Goal: Browse casually

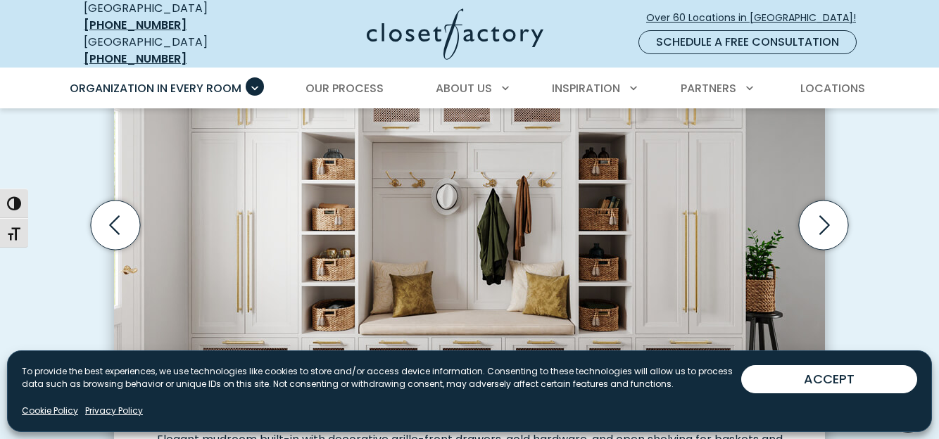
scroll to position [499, 0]
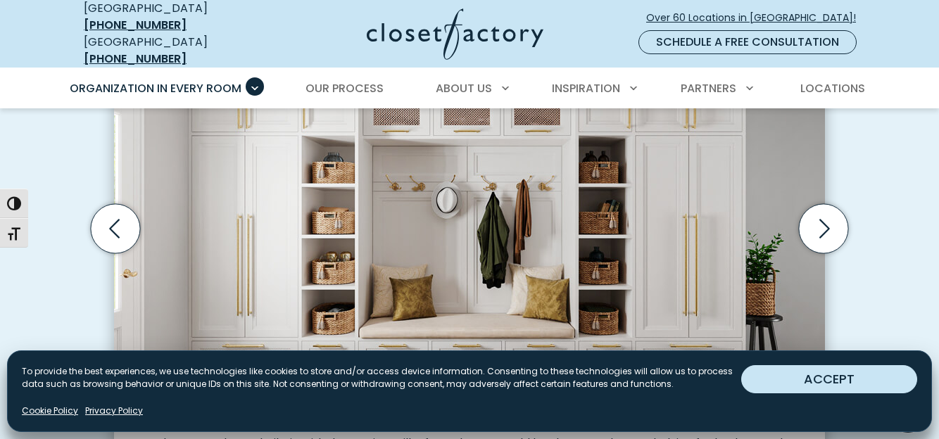
click at [783, 381] on button "ACCEPT" at bounding box center [829, 379] width 176 height 28
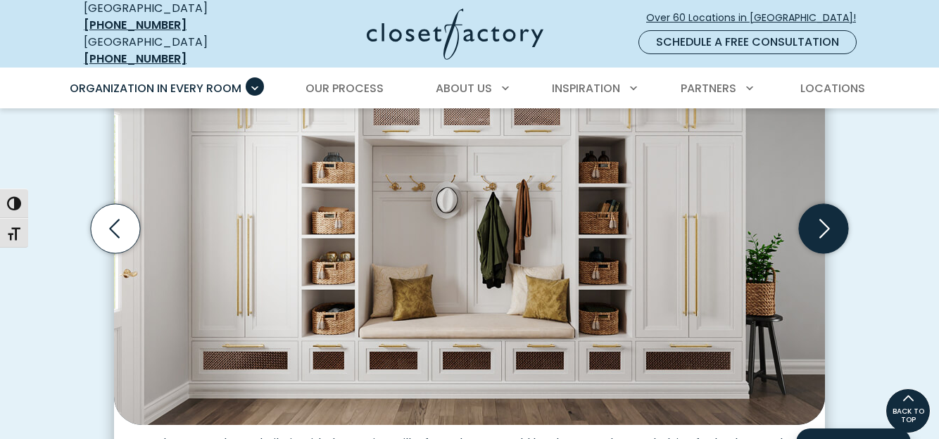
click at [814, 215] on icon "Next slide" at bounding box center [823, 228] width 49 height 49
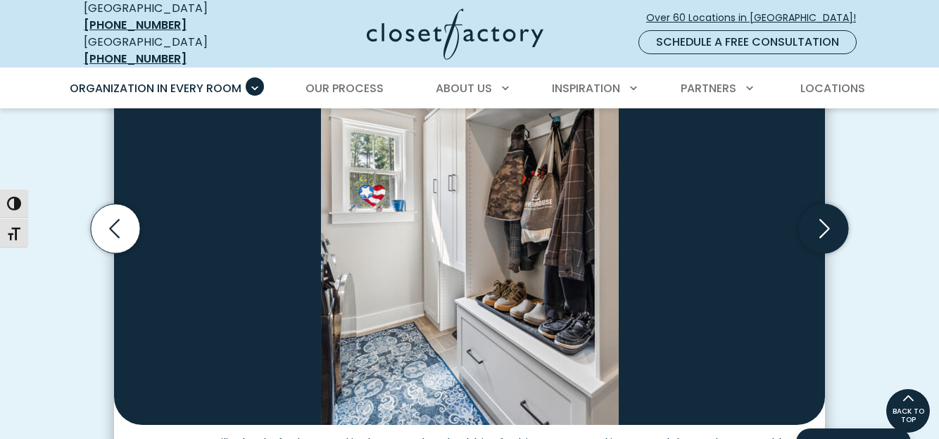
click at [814, 215] on icon "Next slide" at bounding box center [823, 228] width 49 height 49
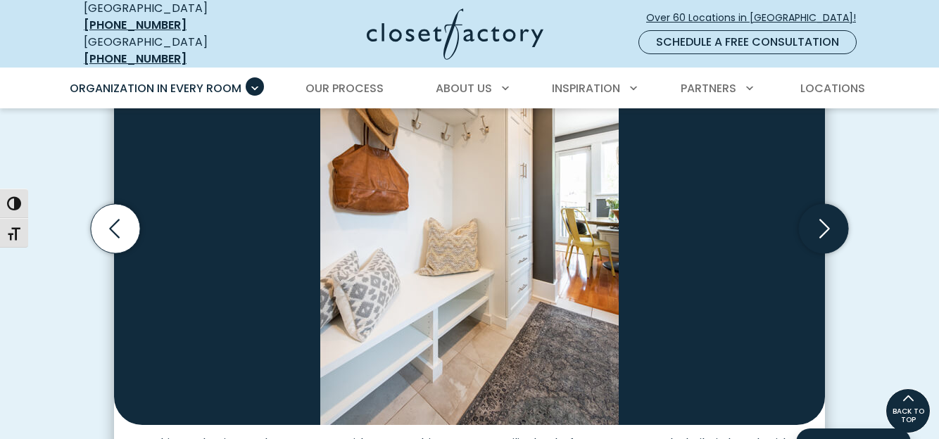
click at [814, 215] on icon "Next slide" at bounding box center [823, 228] width 49 height 49
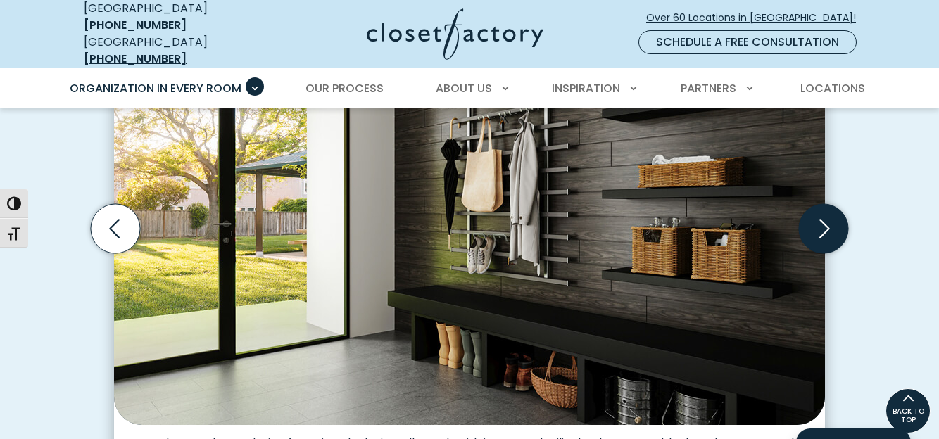
click at [814, 215] on icon "Next slide" at bounding box center [823, 228] width 49 height 49
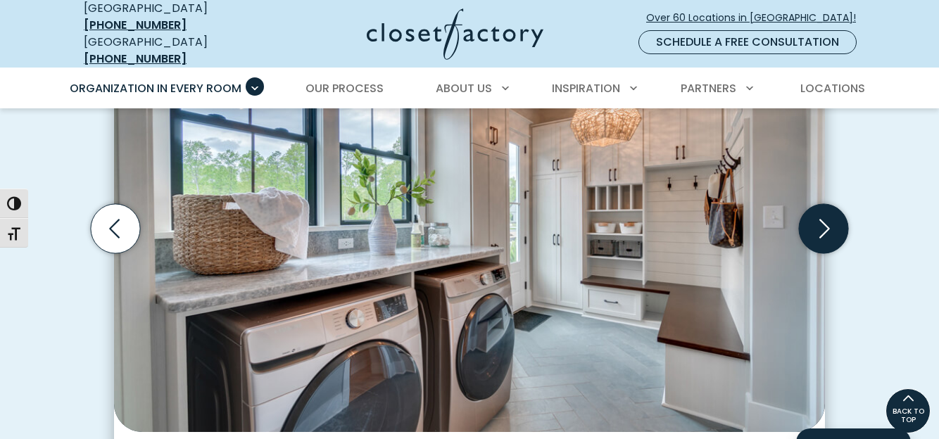
click at [814, 215] on icon "Next slide" at bounding box center [823, 228] width 49 height 49
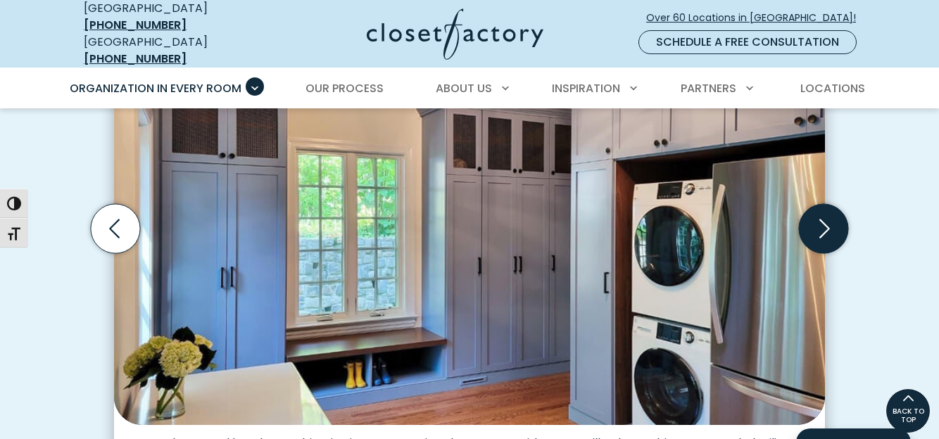
click at [814, 215] on icon "Next slide" at bounding box center [823, 228] width 49 height 49
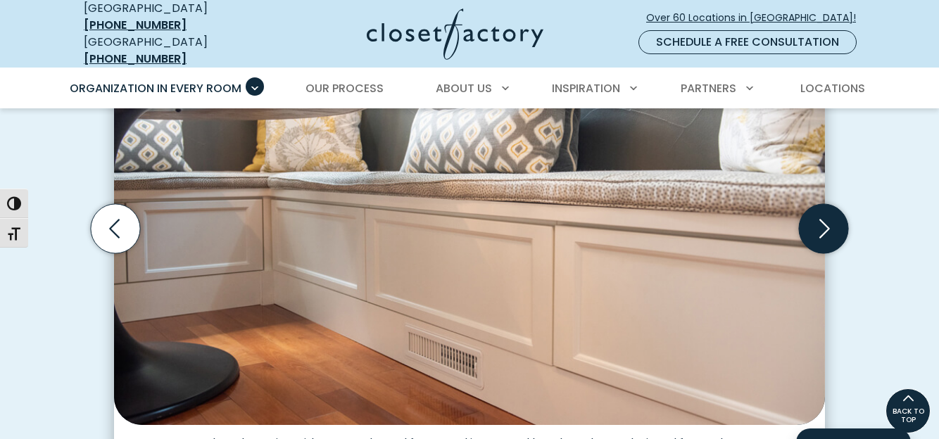
click at [814, 215] on icon "Next slide" at bounding box center [823, 228] width 49 height 49
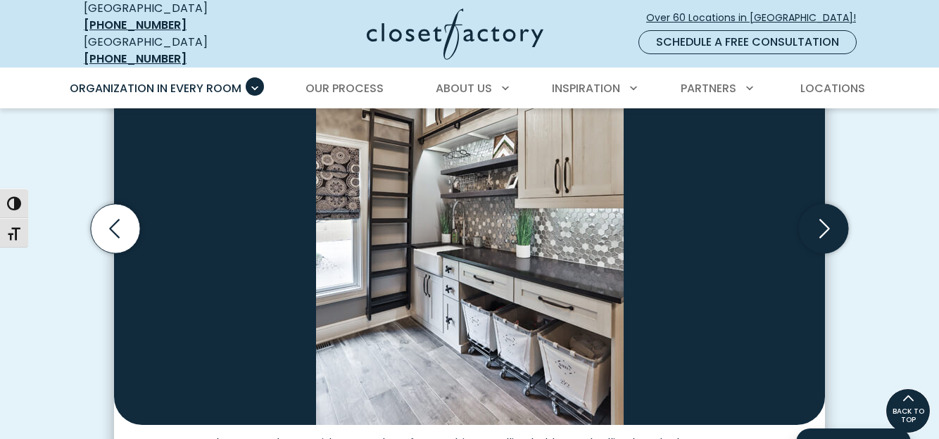
click at [814, 215] on icon "Next slide" at bounding box center [823, 228] width 49 height 49
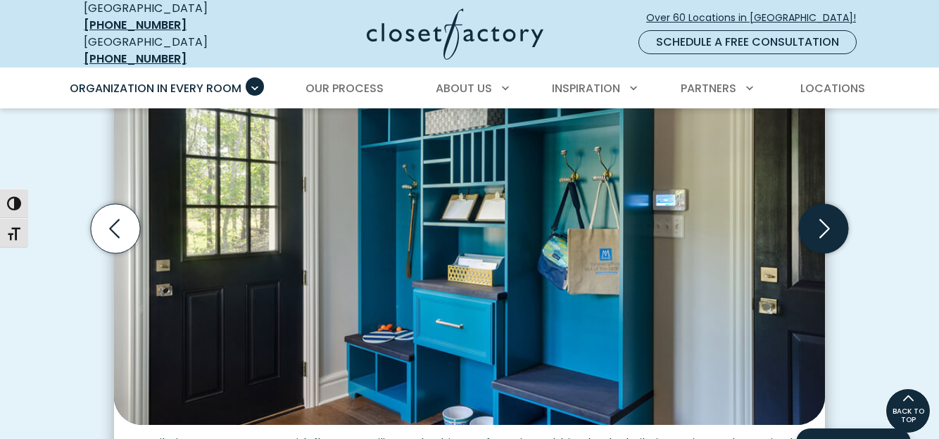
click at [814, 215] on icon "Next slide" at bounding box center [823, 228] width 49 height 49
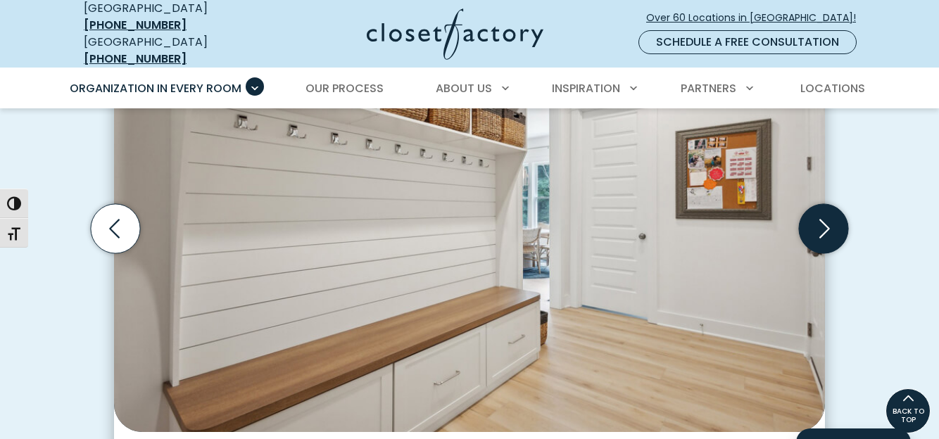
click at [814, 215] on icon "Next slide" at bounding box center [823, 228] width 49 height 49
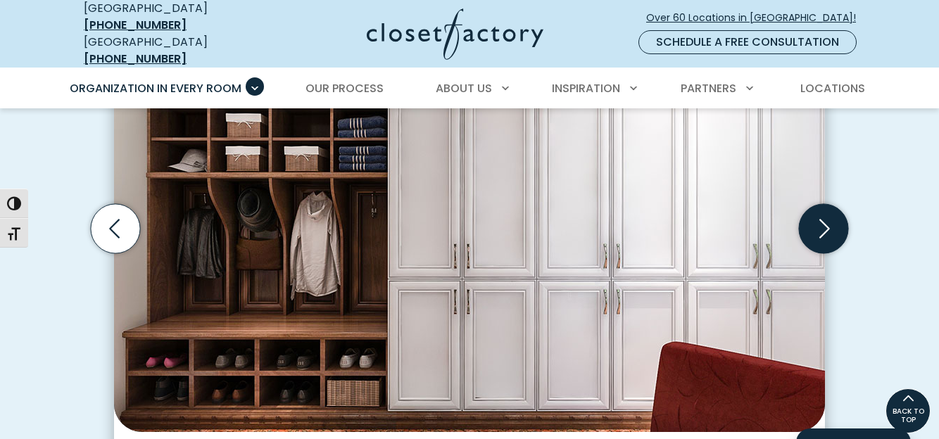
click at [814, 215] on icon "Next slide" at bounding box center [823, 228] width 49 height 49
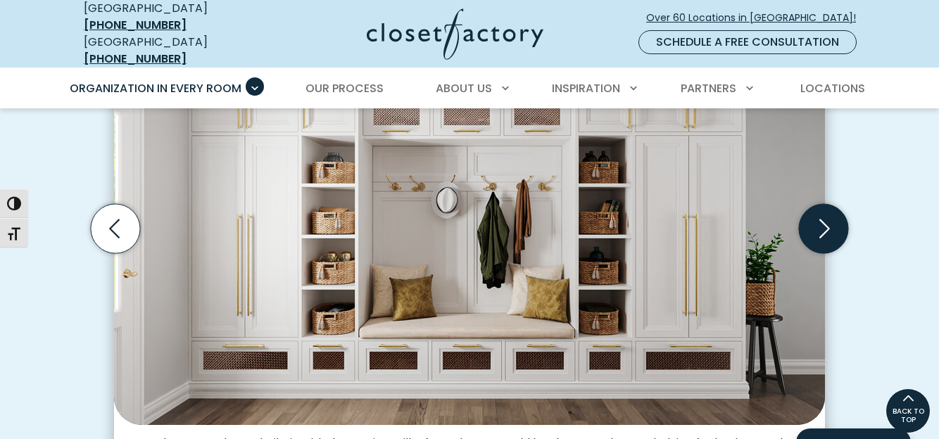
click at [814, 215] on icon "Next slide" at bounding box center [823, 228] width 49 height 49
